Goal: Obtain resource: Download file/media

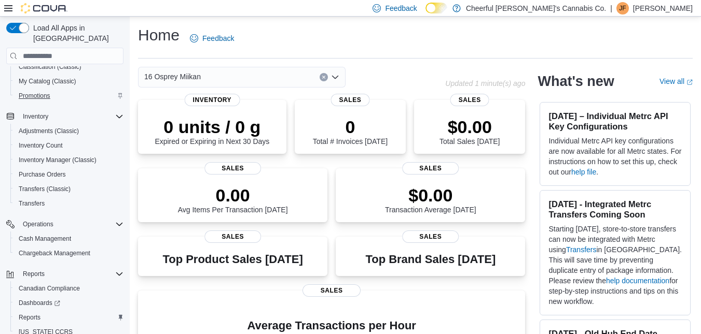
scroll to position [128, 0]
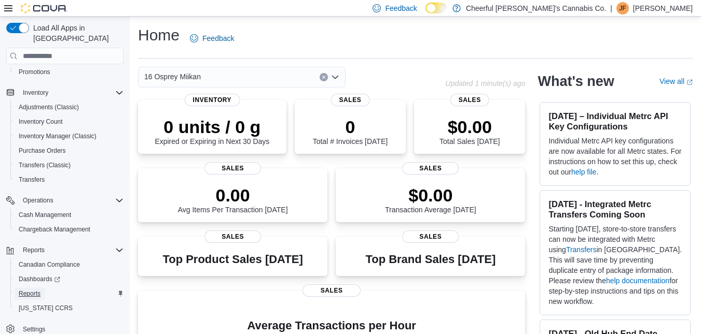
click at [34, 290] on span "Reports" at bounding box center [30, 294] width 22 height 8
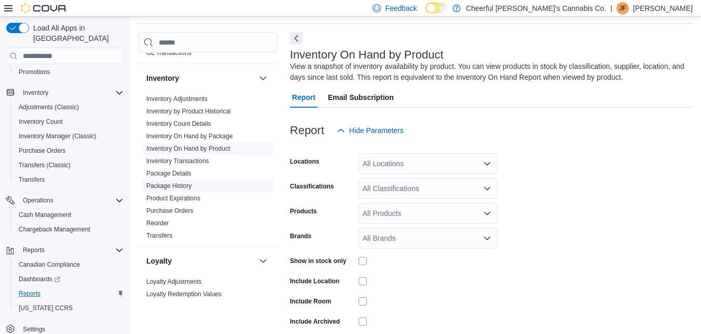
scroll to position [415, 0]
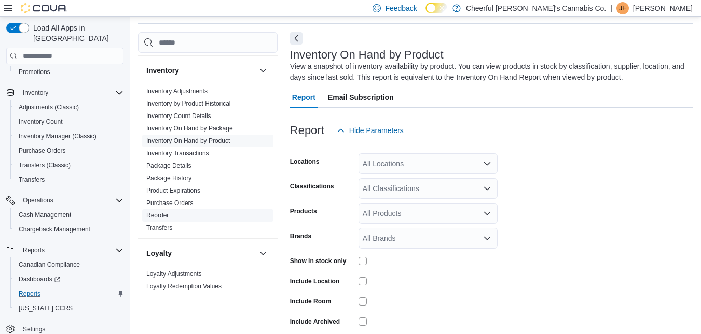
click at [163, 212] on link "Reorder" at bounding box center [157, 215] width 22 height 7
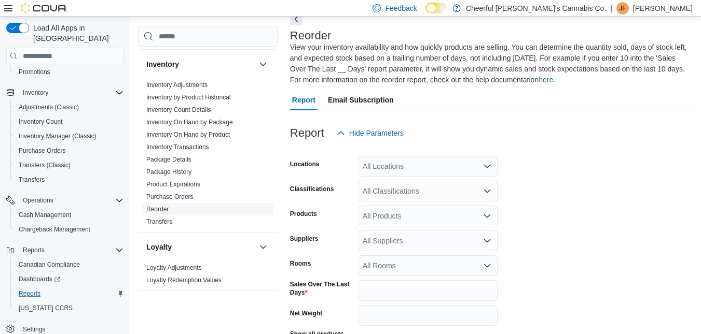
scroll to position [57, 0]
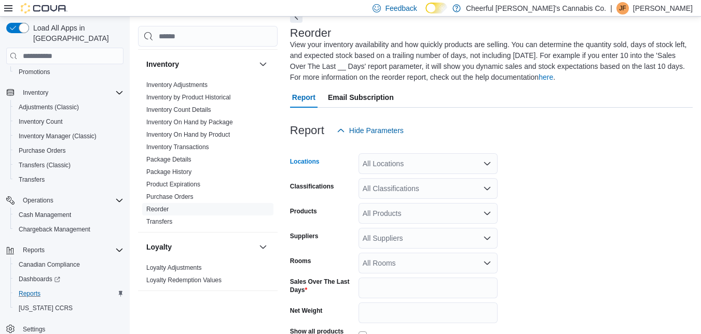
click at [430, 166] on div "All Locations" at bounding box center [427, 163] width 139 height 21
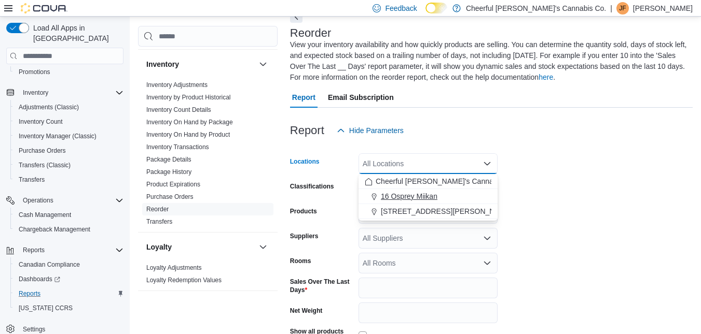
click at [416, 193] on span "16 Osprey Miikan" at bounding box center [409, 196] width 57 height 10
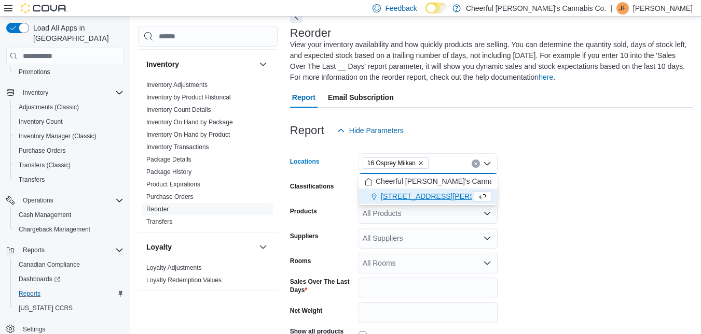
click at [604, 188] on form "Locations 16 Osprey Miikan Combo box. Selected. 16 Osprey Miikan. Press Backspa…" at bounding box center [491, 269] width 402 height 256
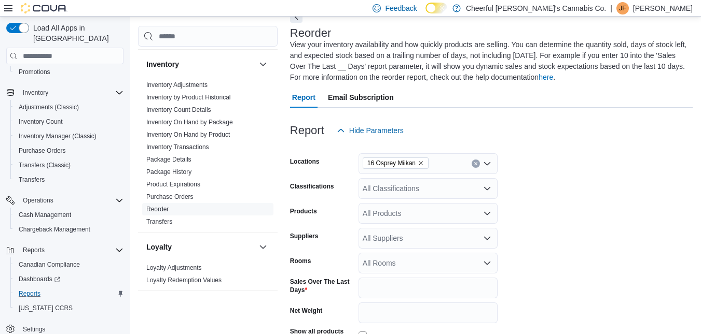
click at [438, 187] on div "All Classifications" at bounding box center [427, 188] width 139 height 21
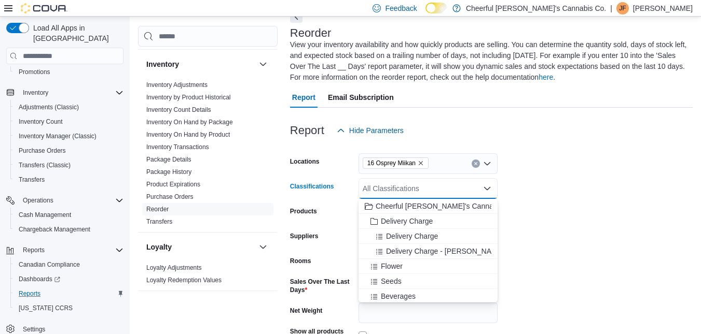
click at [613, 195] on form "Locations 16 Osprey Miikan Classifications All Classifications Combo box. Selec…" at bounding box center [491, 269] width 402 height 256
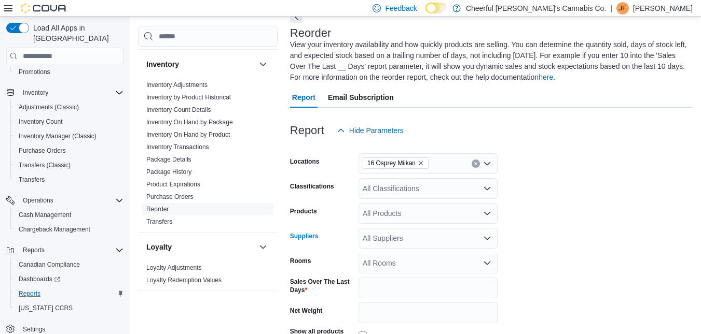
click at [439, 234] on div "All Suppliers" at bounding box center [427, 238] width 139 height 21
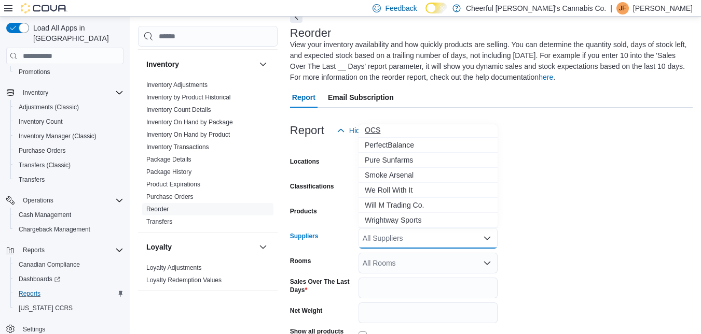
click at [372, 126] on span "OCS" at bounding box center [428, 130] width 127 height 10
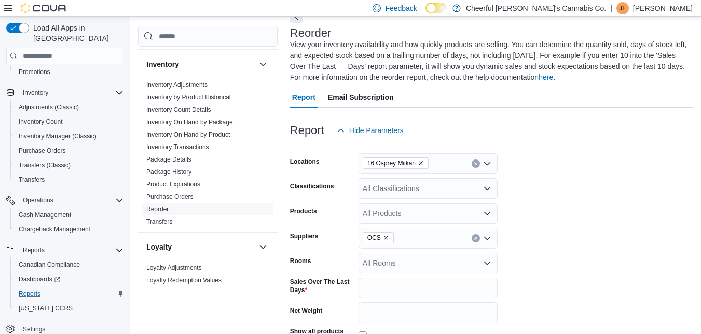
click at [639, 206] on form "Locations 16 Osprey Miikan Classifications All Classifications Products All Pro…" at bounding box center [491, 269] width 402 height 256
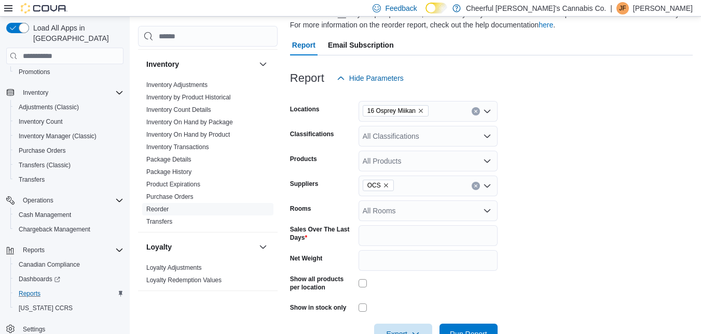
scroll to position [140, 0]
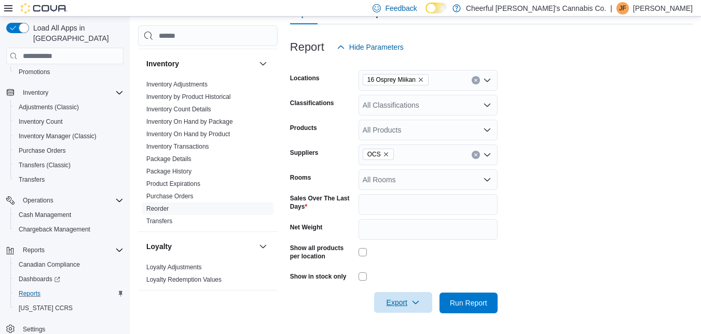
click at [419, 307] on icon "button" at bounding box center [415, 303] width 8 height 8
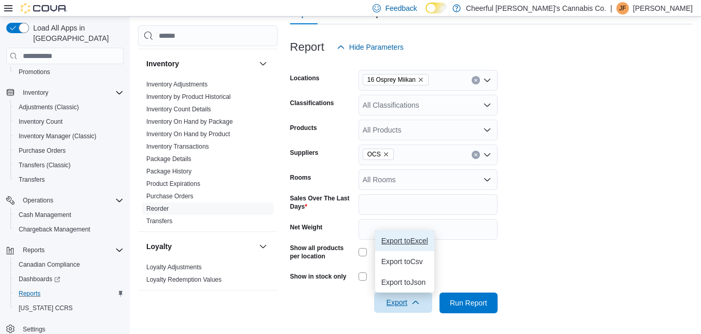
click at [407, 242] on span "Export to Excel" at bounding box center [404, 241] width 47 height 8
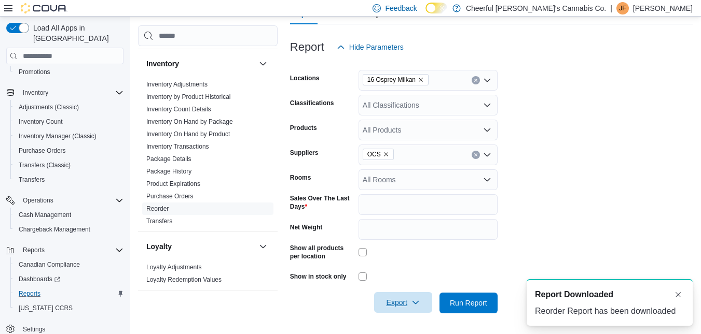
scroll to position [0, 0]
